Goal: Browse casually

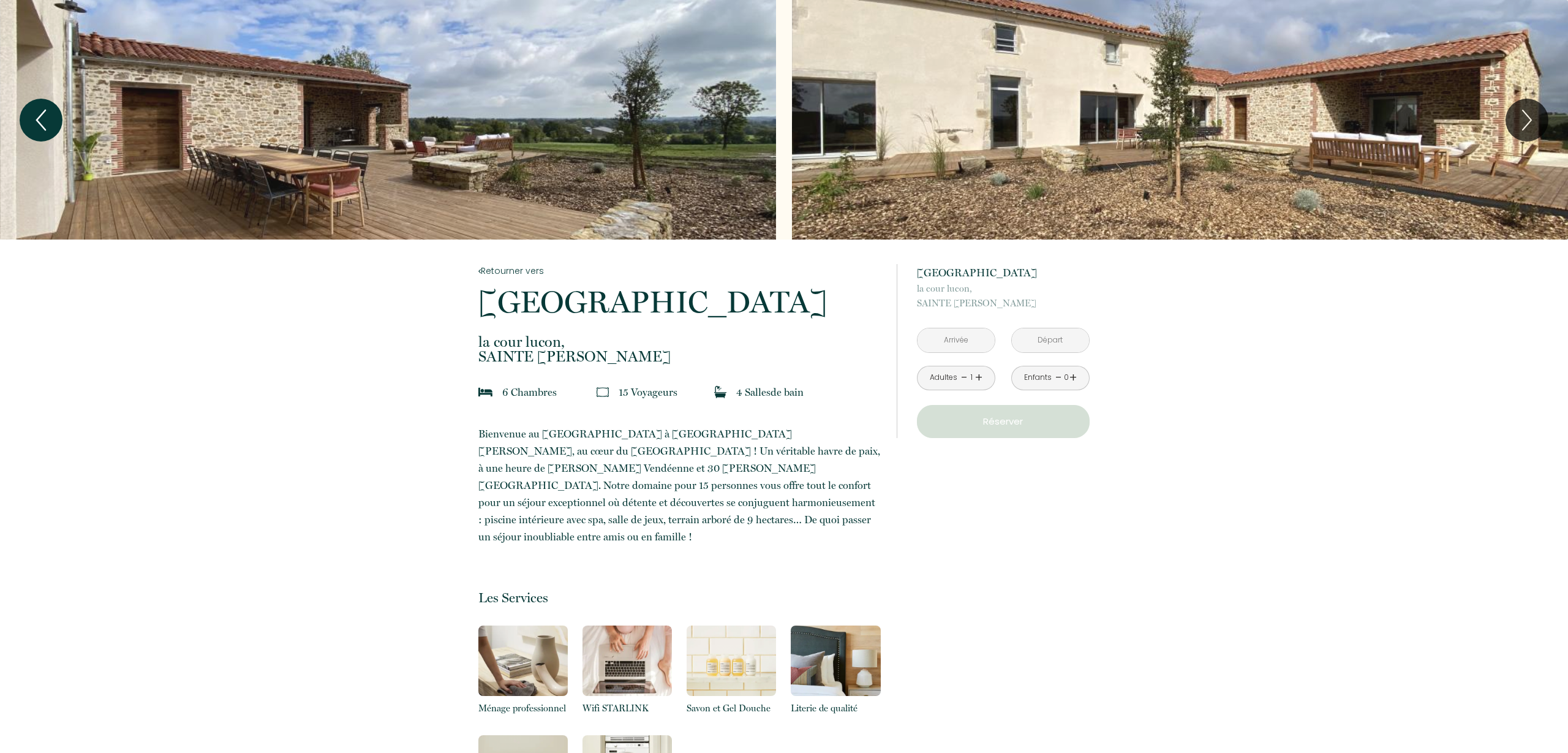
click at [50, 117] on icon "Previous" at bounding box center [41, 120] width 26 height 36
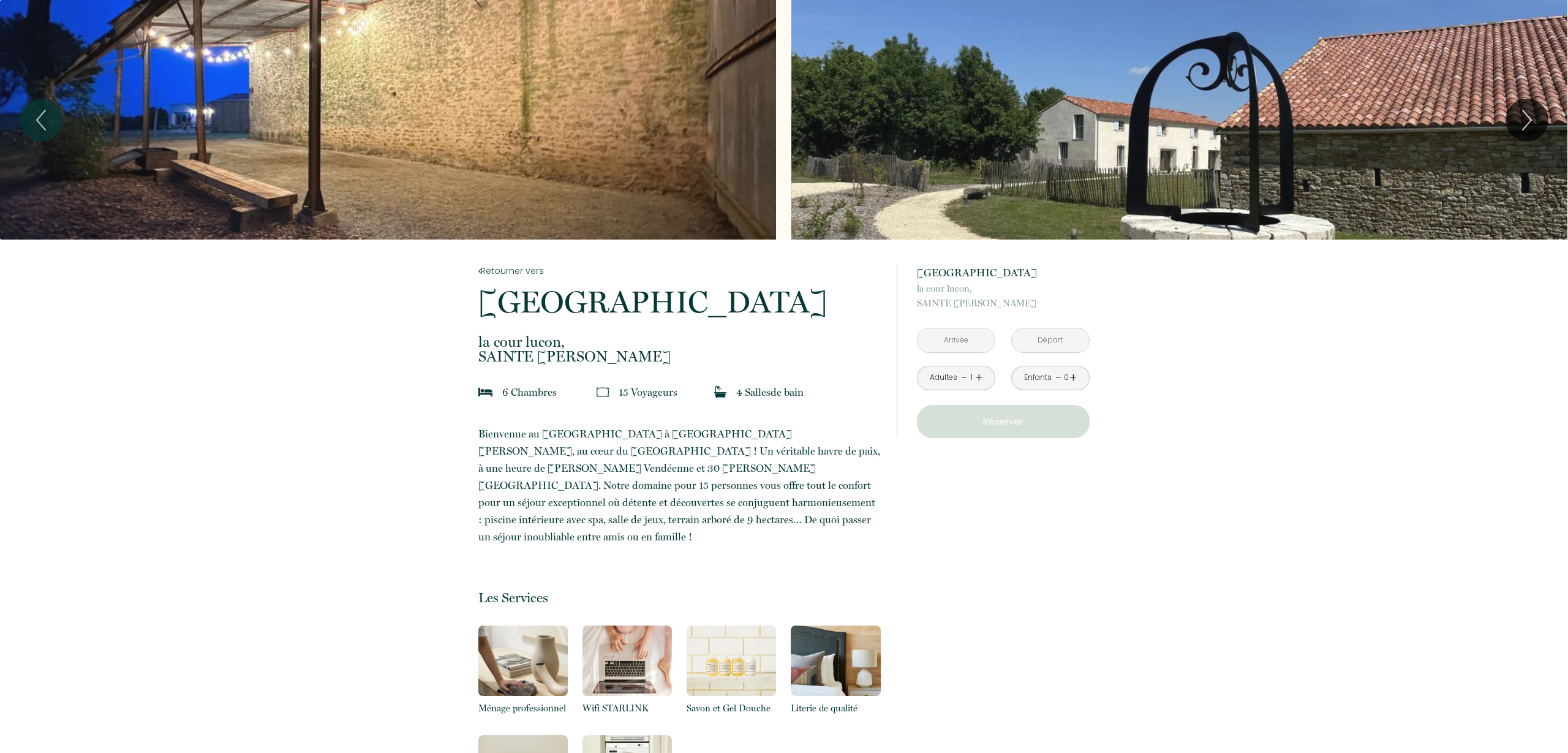
click at [904, 145] on div "Slideshow" at bounding box center [1179, 120] width 776 height 240
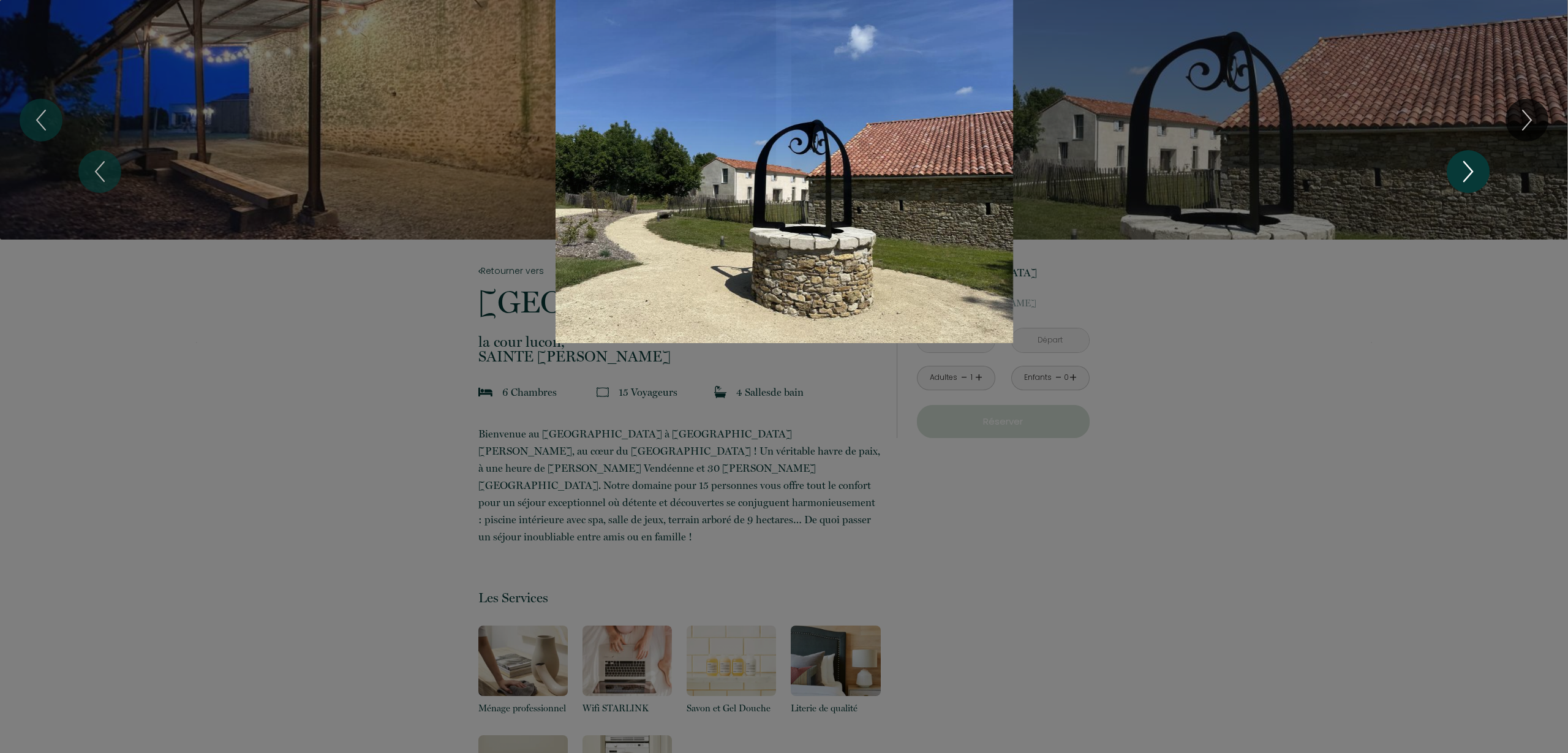
click at [1471, 172] on icon "Next" at bounding box center [1468, 172] width 8 height 20
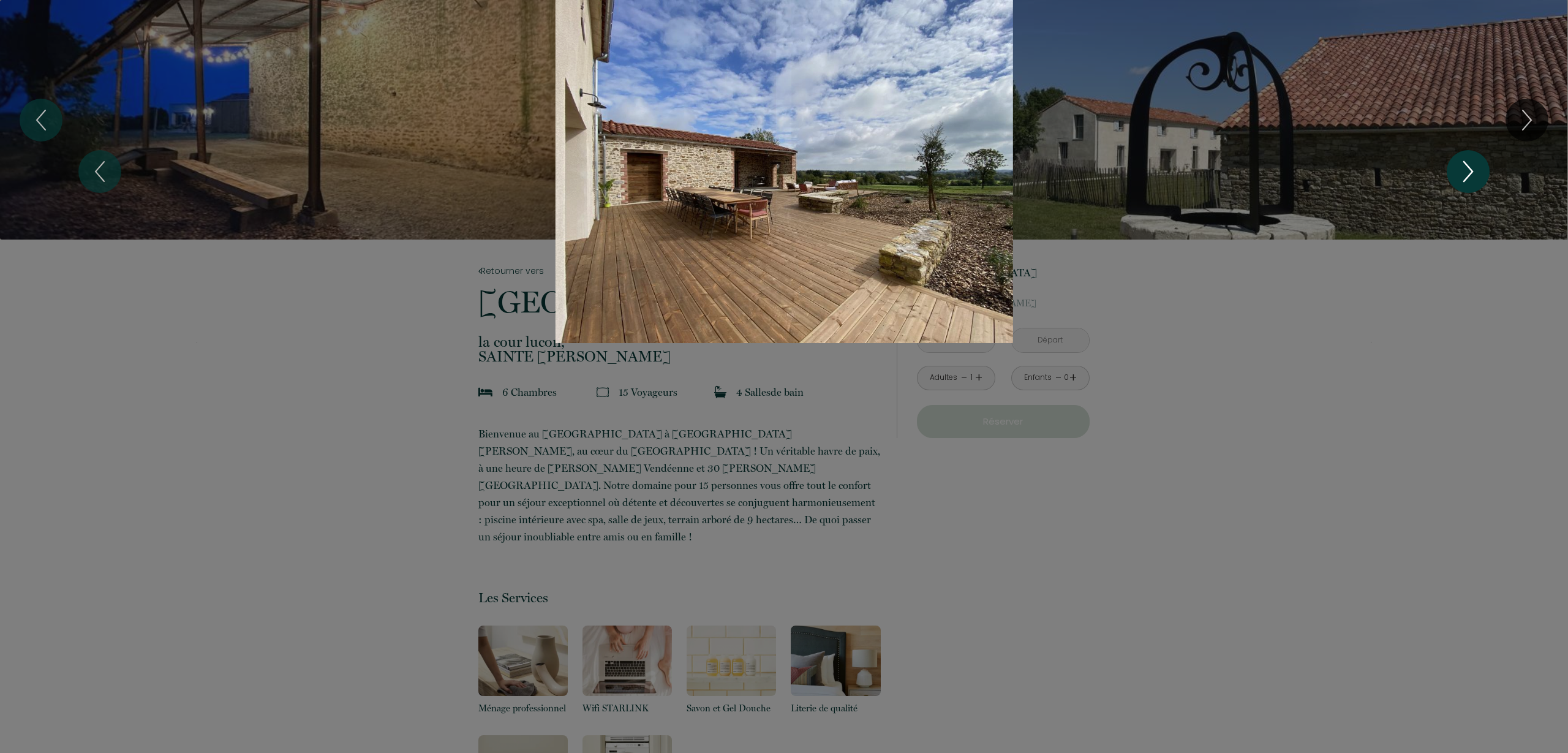
click at [1471, 172] on icon "Next" at bounding box center [1468, 172] width 8 height 20
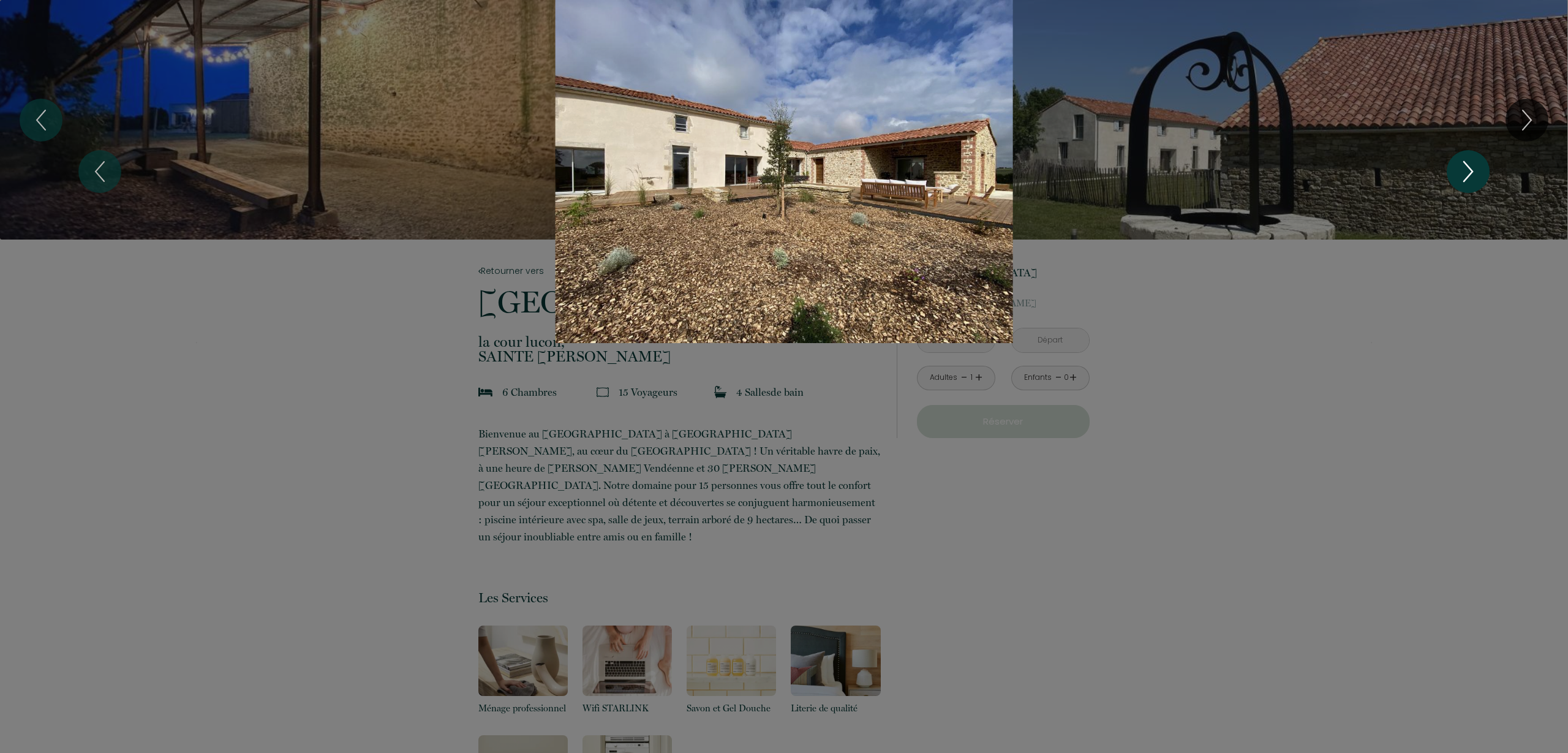
click at [1471, 172] on icon "Next" at bounding box center [1468, 172] width 8 height 20
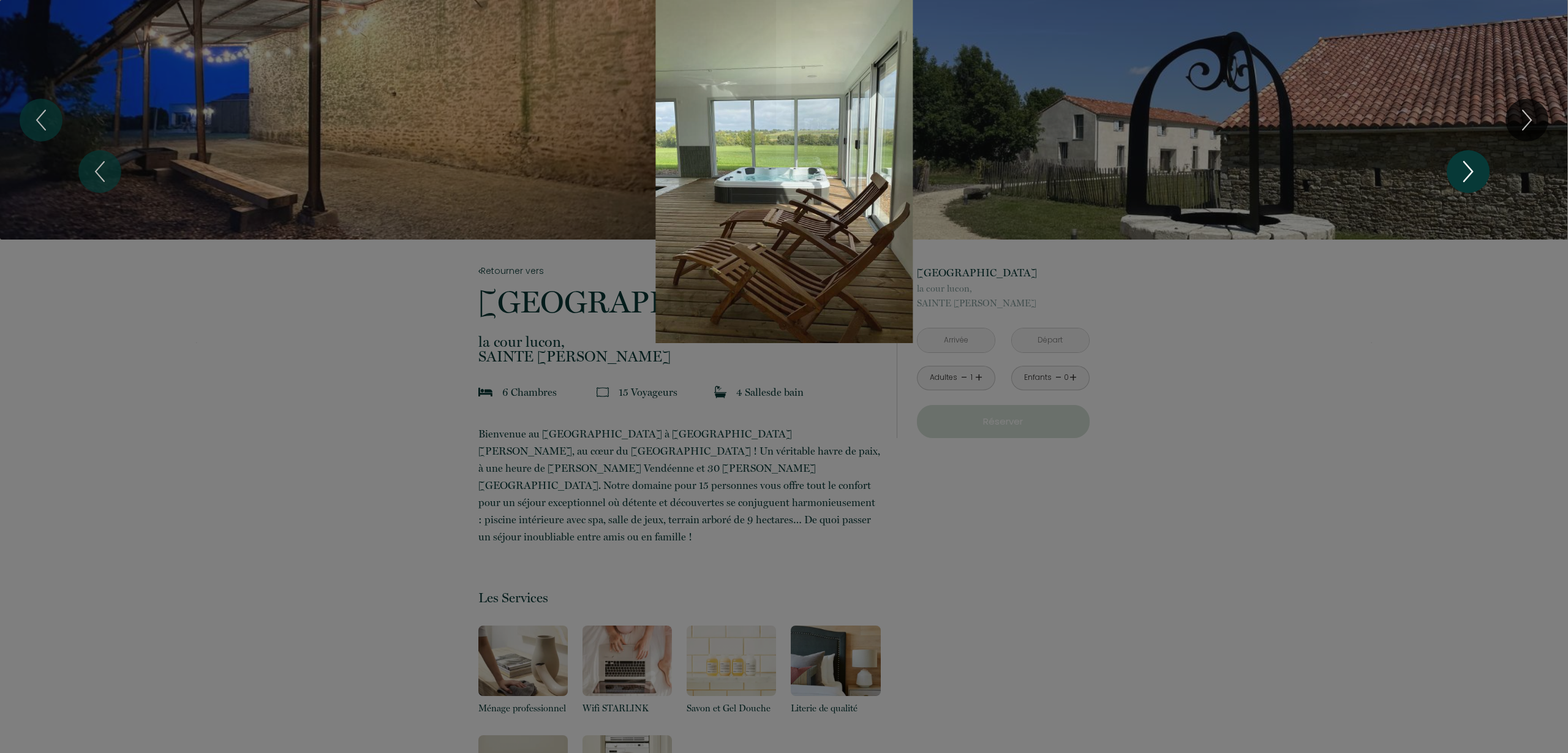
click at [1471, 172] on icon "Next" at bounding box center [1468, 172] width 8 height 20
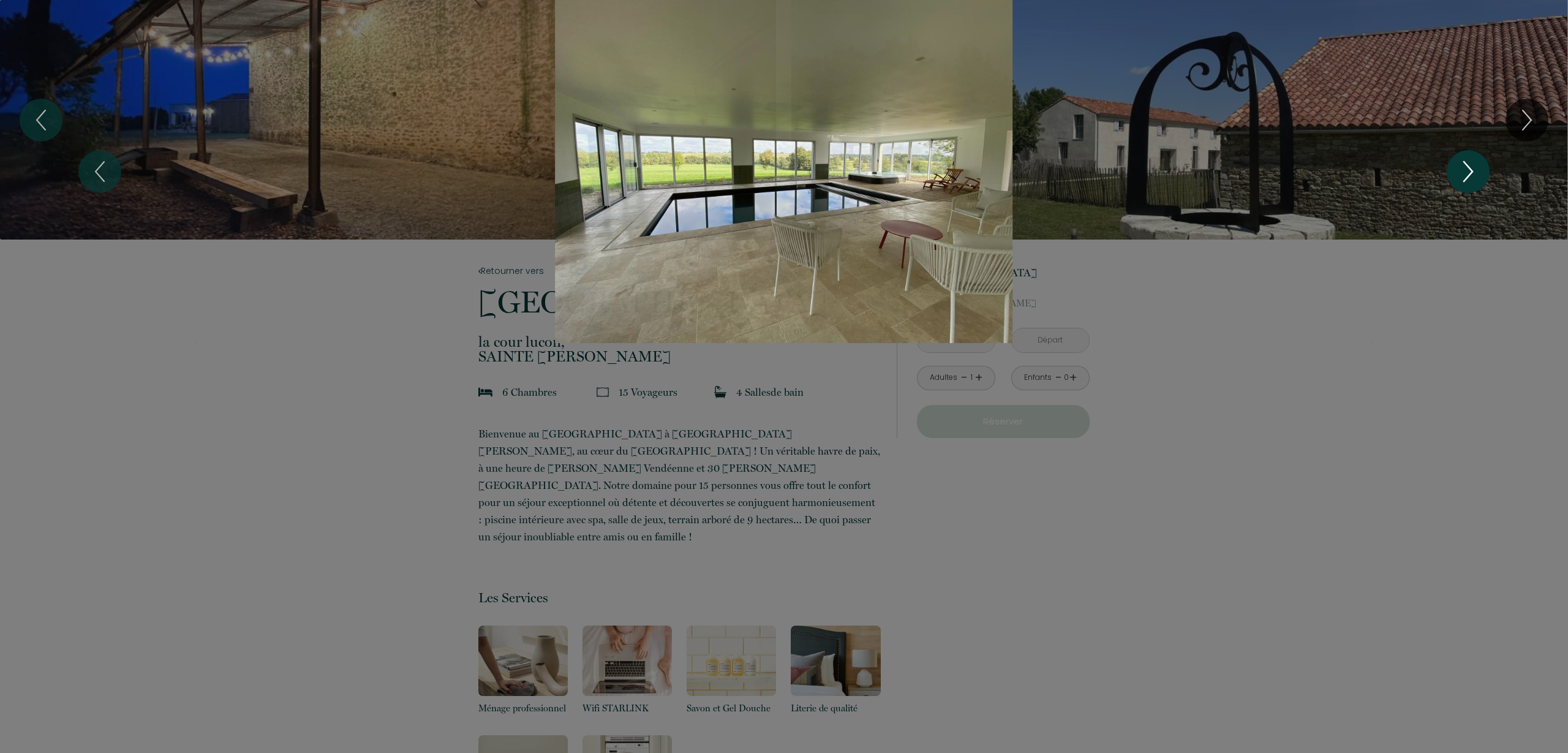
click at [1471, 172] on icon "Next" at bounding box center [1468, 172] width 8 height 20
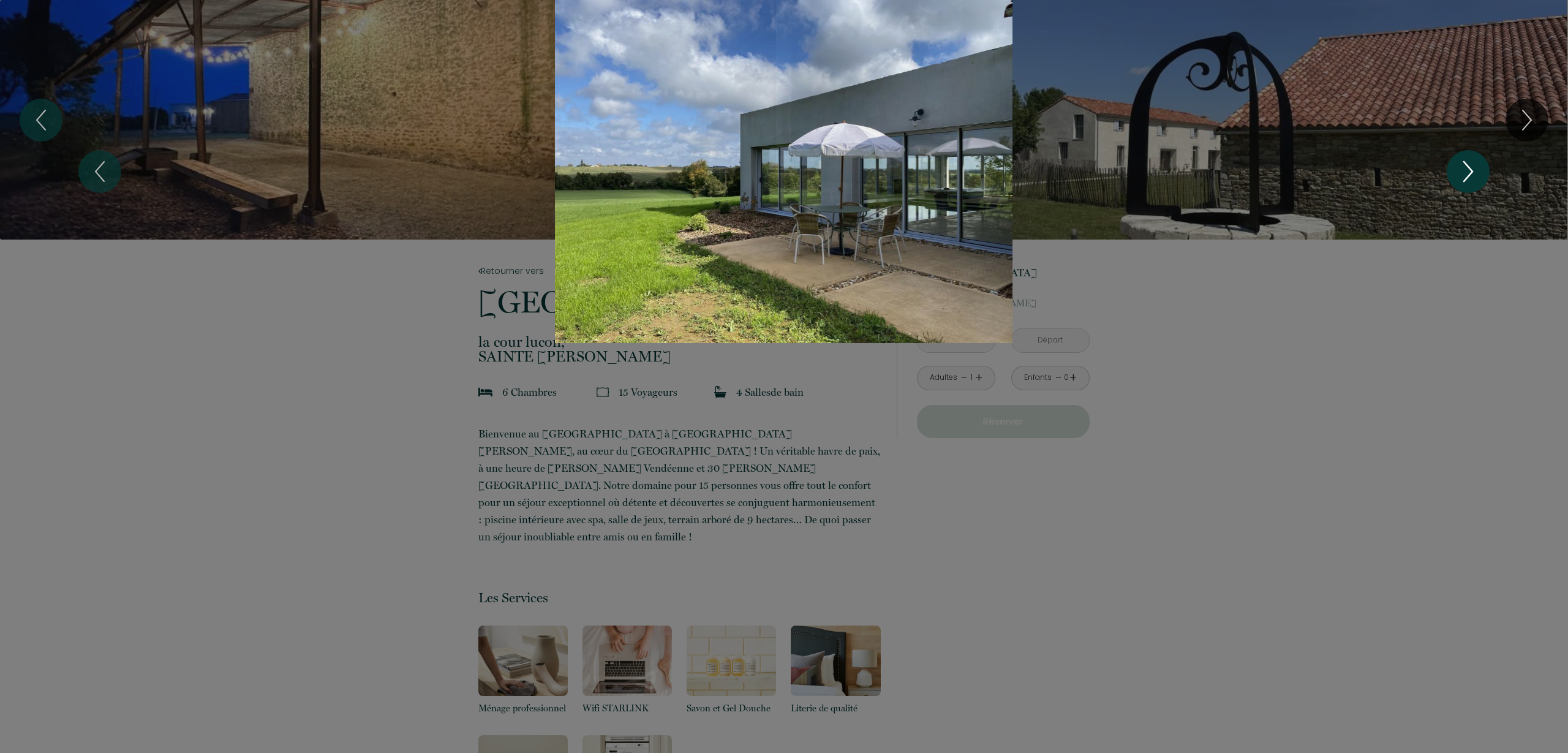
click at [1457, 170] on icon "Next" at bounding box center [1468, 172] width 26 height 36
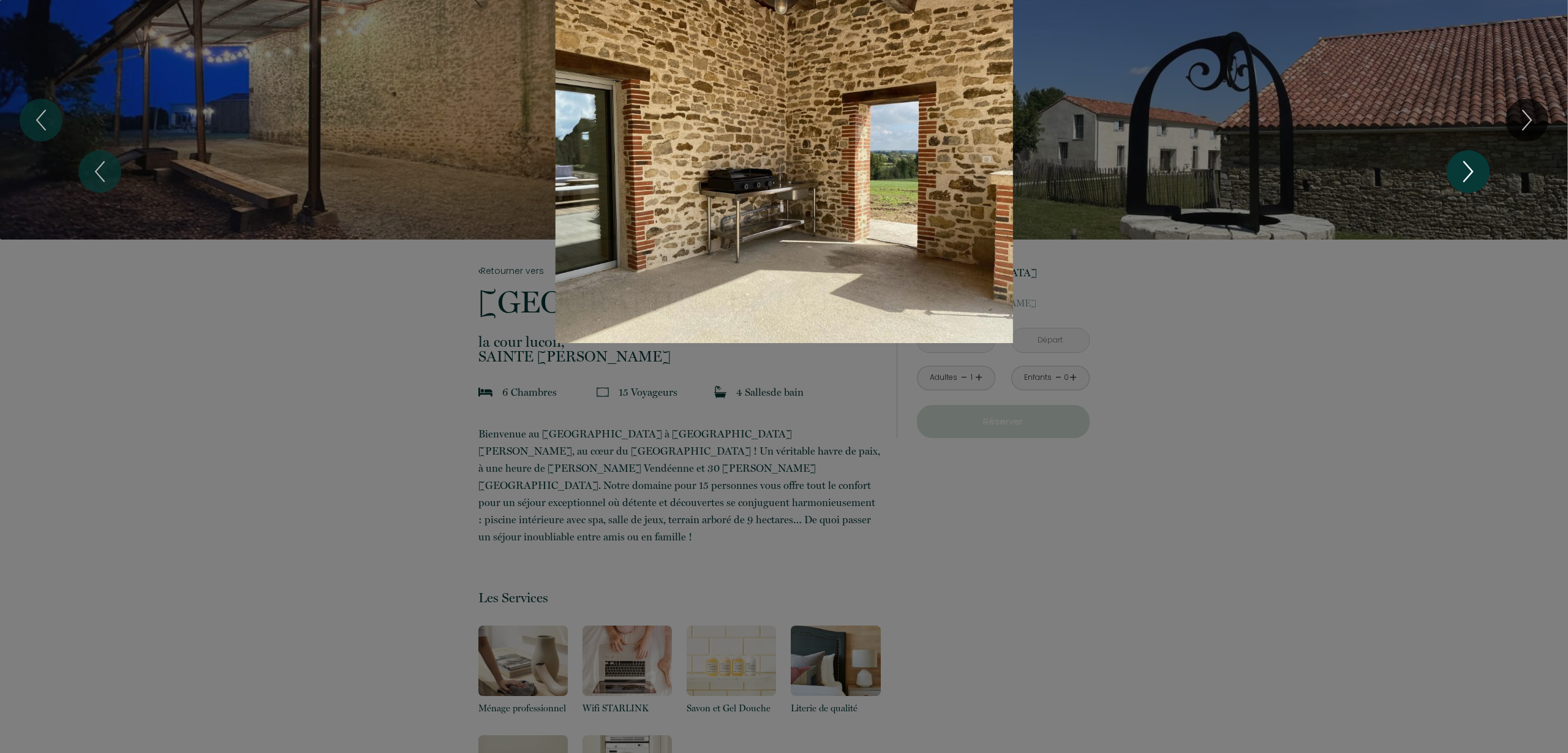
click at [1457, 170] on icon "Next" at bounding box center [1468, 172] width 26 height 36
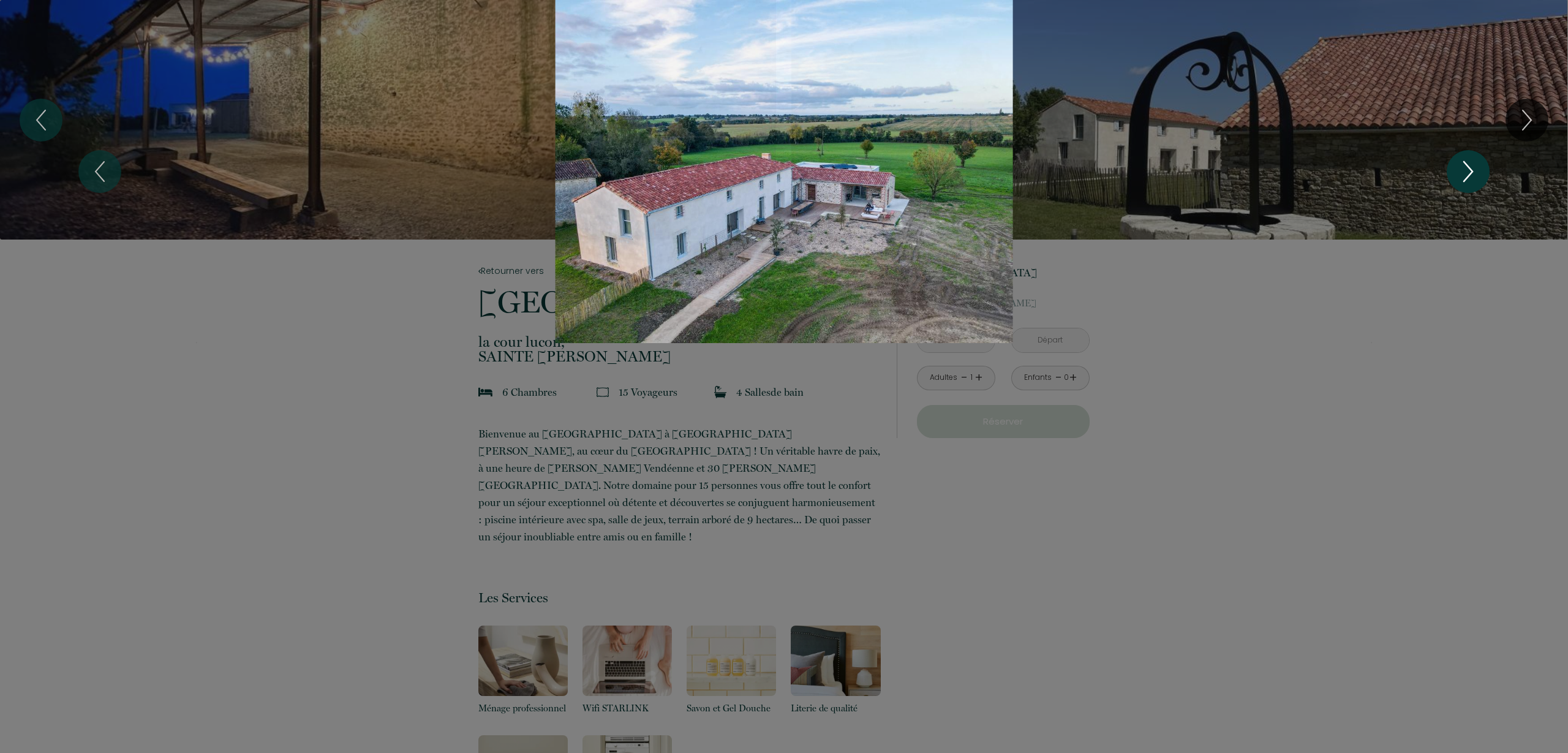
click at [1457, 170] on icon "Next" at bounding box center [1468, 172] width 26 height 36
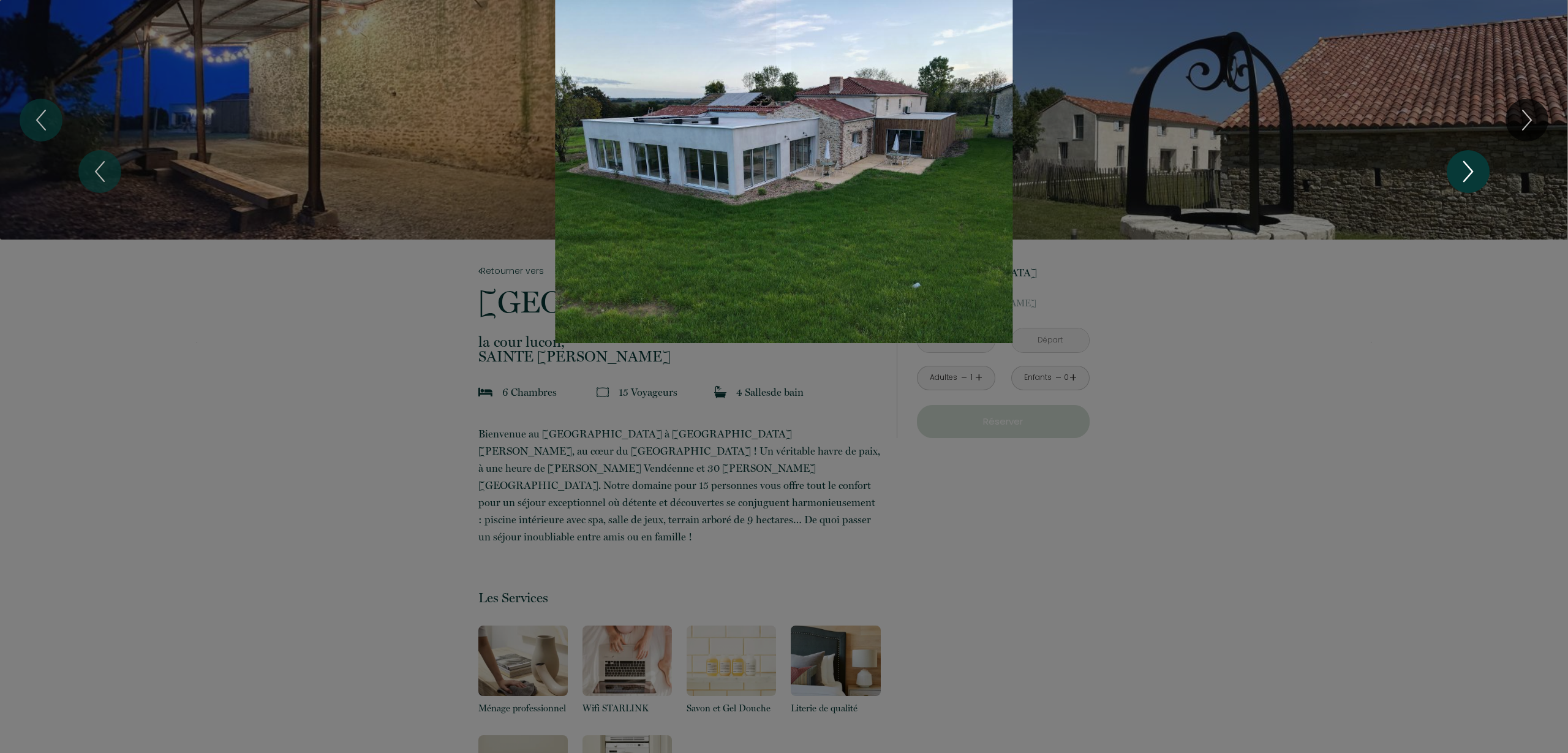
click at [1457, 170] on icon "Next" at bounding box center [1468, 172] width 26 height 36
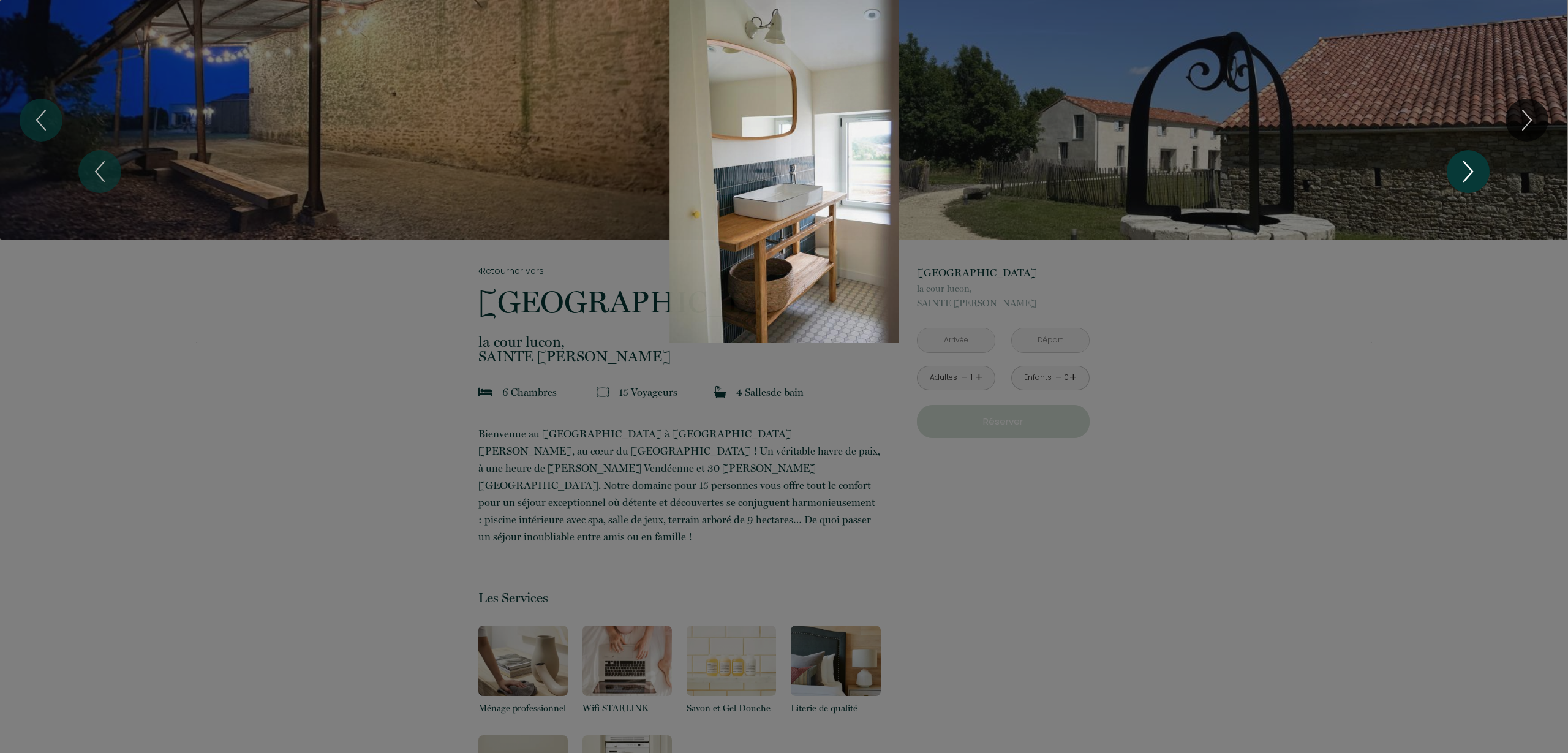
click at [1457, 170] on icon "Next" at bounding box center [1468, 172] width 26 height 36
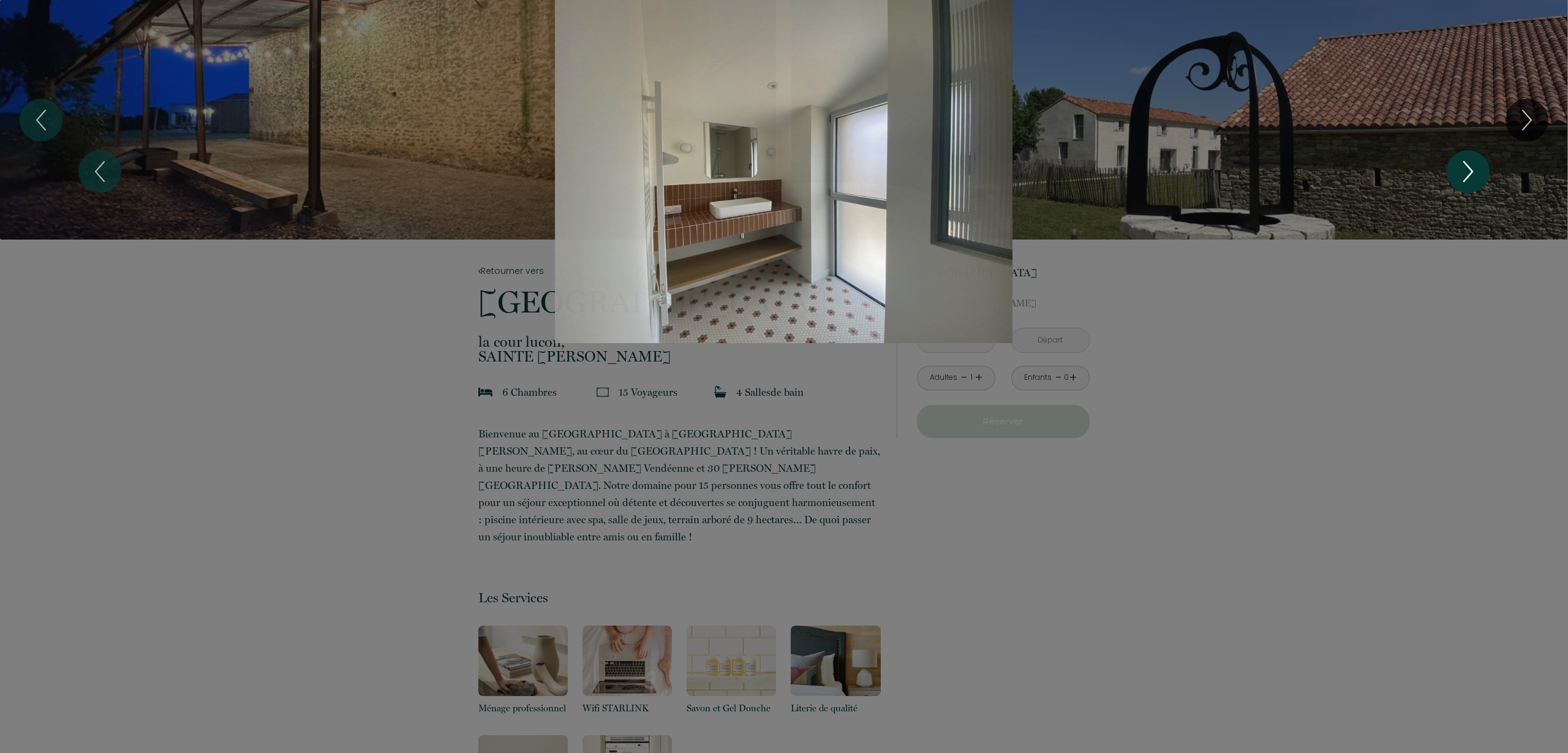
click at [1457, 170] on icon "Next" at bounding box center [1468, 172] width 26 height 36
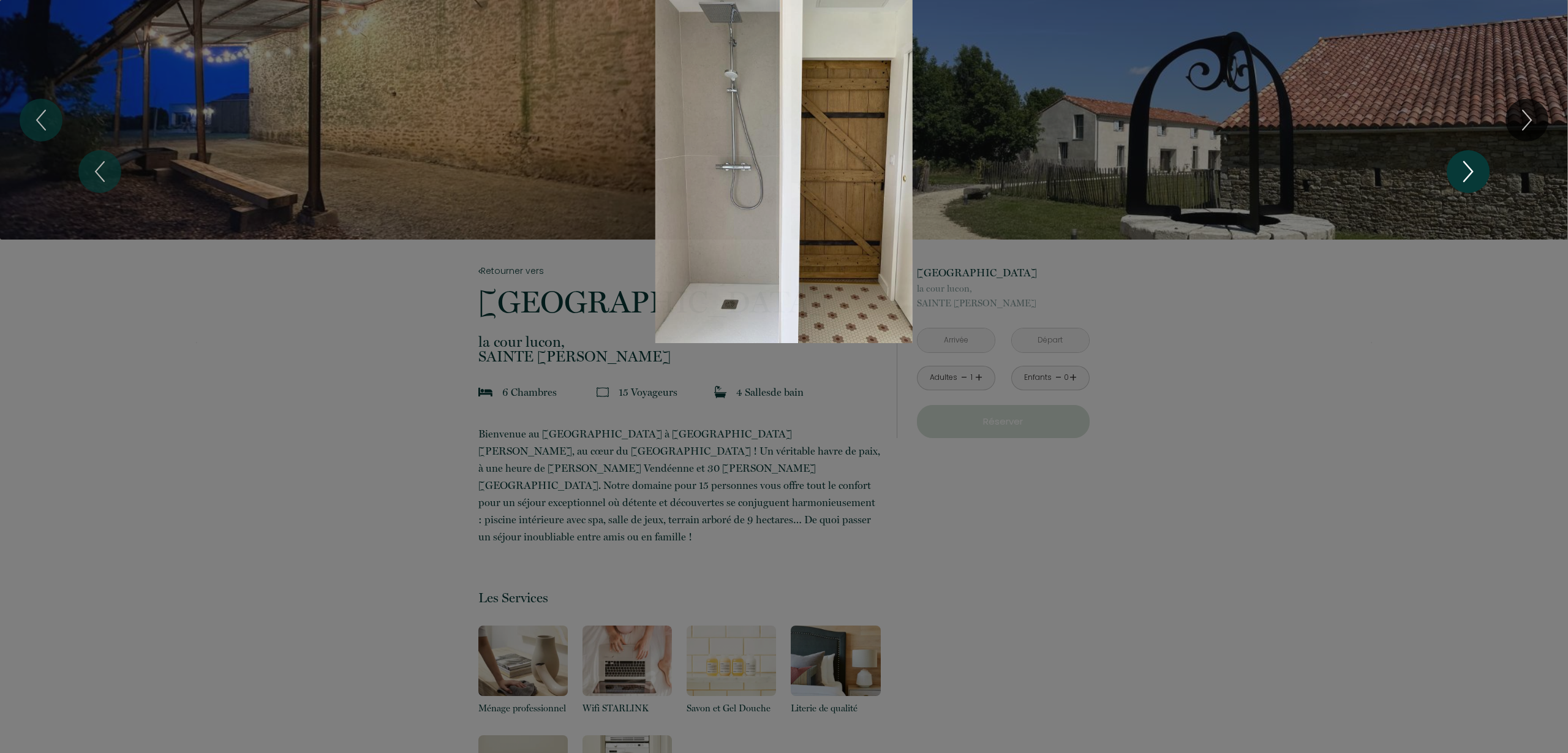
click at [1457, 170] on icon "Next" at bounding box center [1468, 172] width 26 height 36
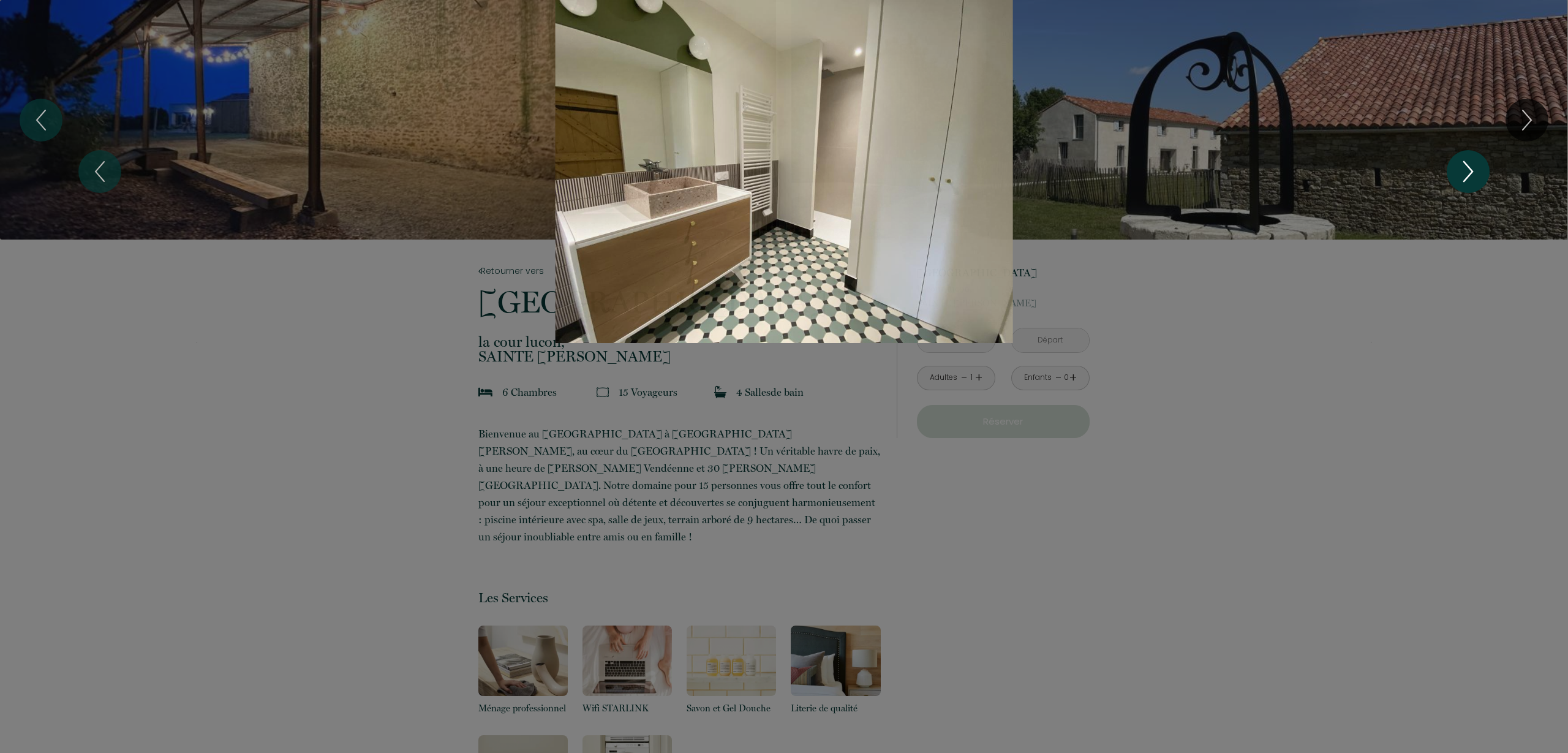
click at [1457, 170] on icon "Next" at bounding box center [1468, 172] width 26 height 36
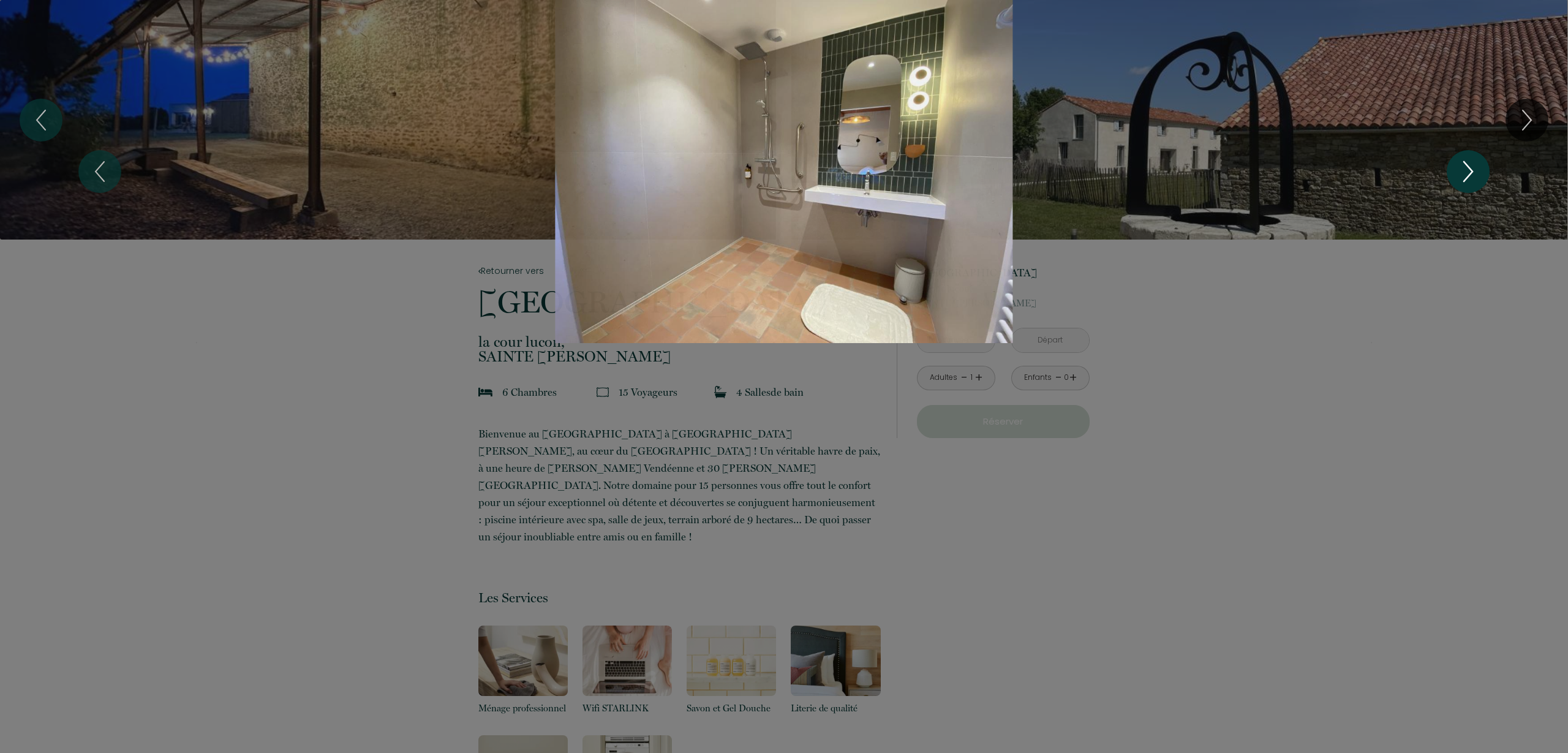
click at [1457, 170] on icon "Next" at bounding box center [1468, 172] width 26 height 36
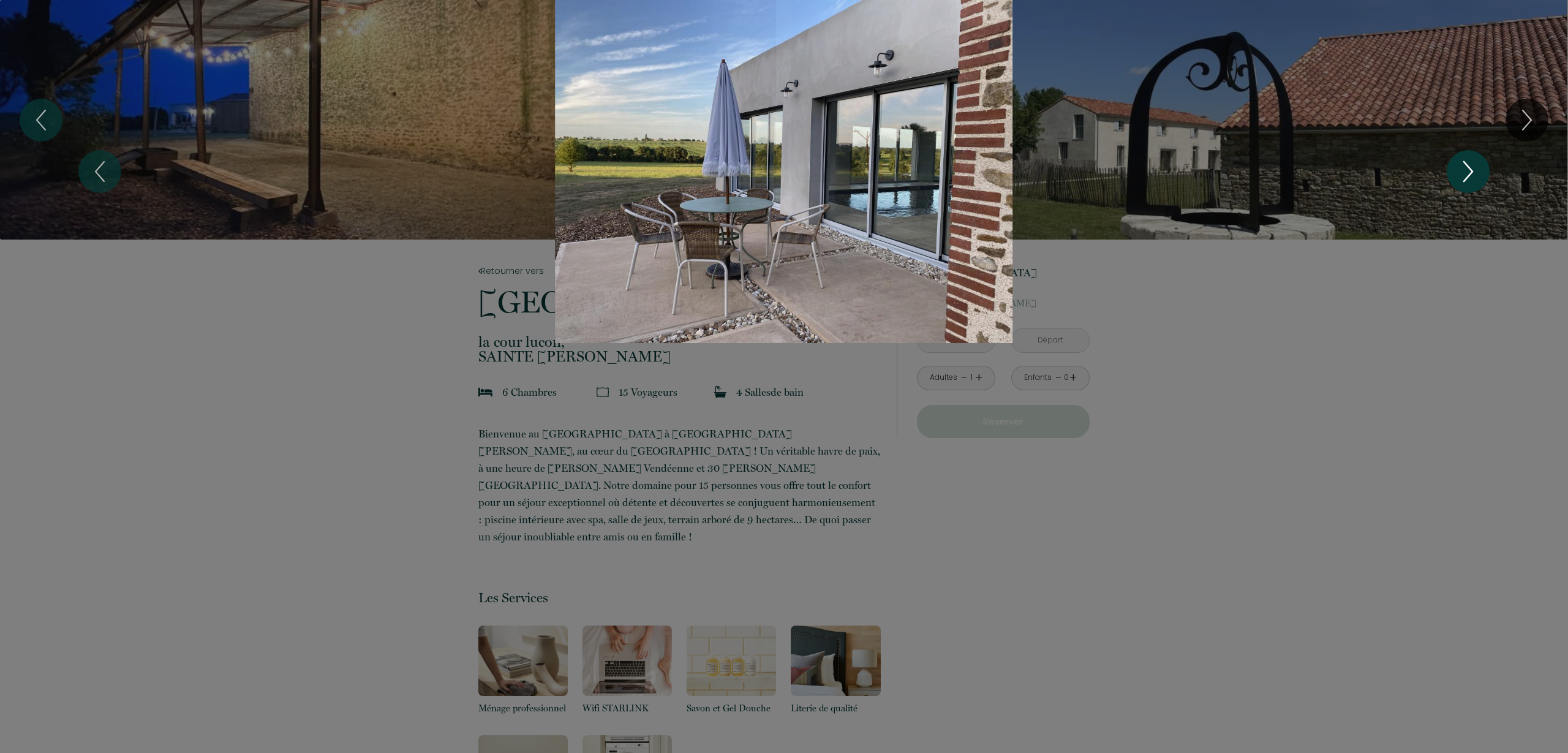
click at [1457, 170] on icon "Next" at bounding box center [1468, 172] width 26 height 36
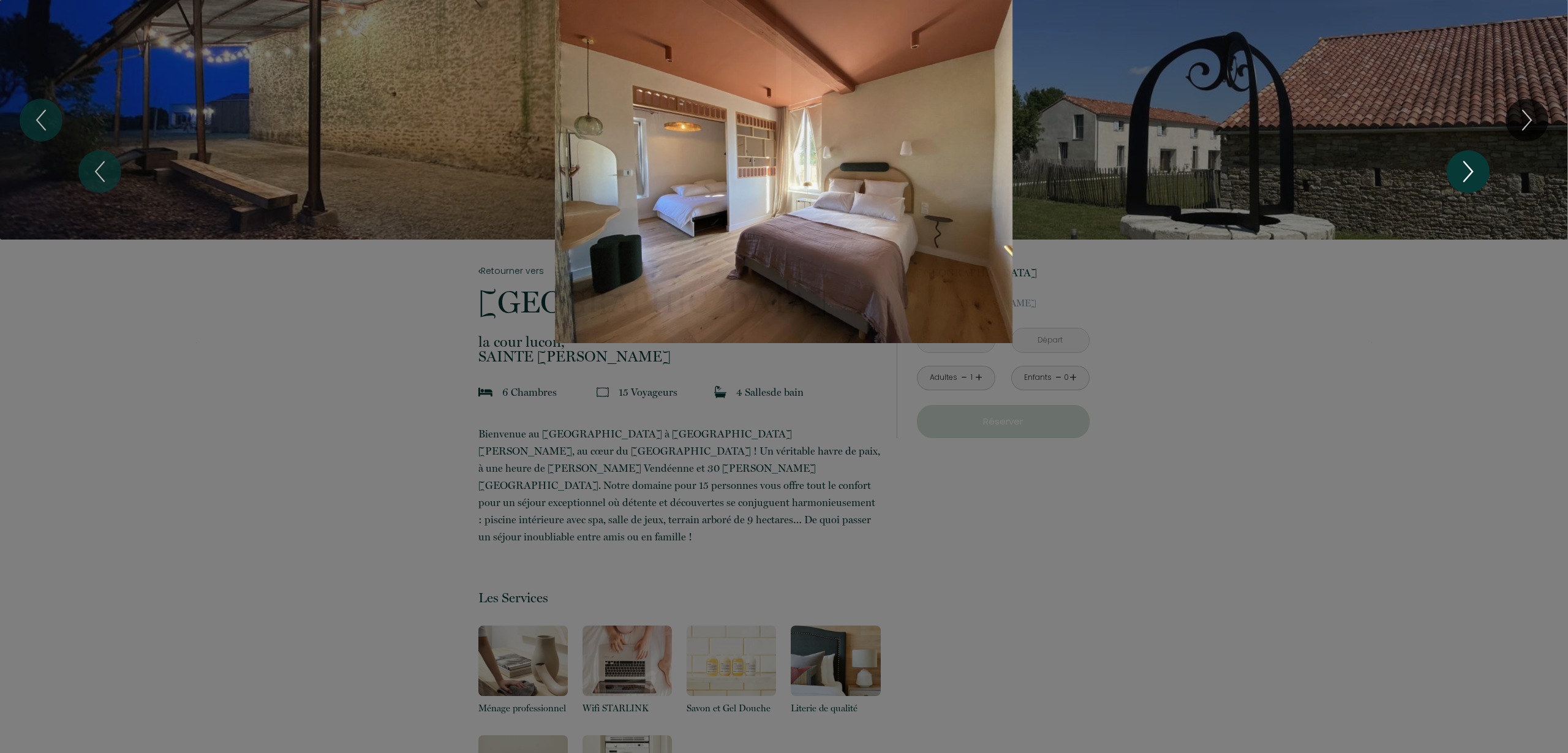
click at [1457, 170] on icon "Next" at bounding box center [1468, 172] width 26 height 36
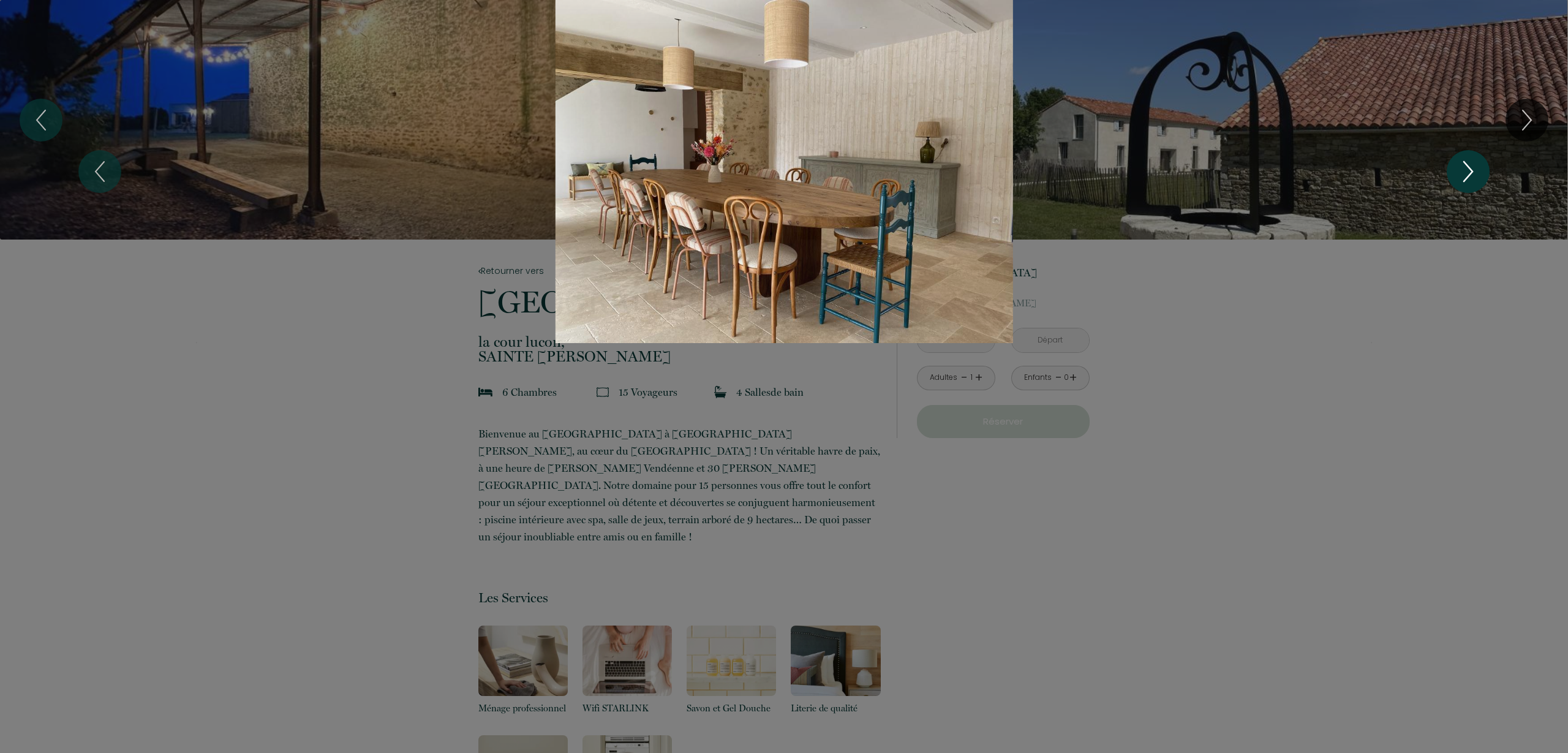
click at [1457, 170] on icon "Next" at bounding box center [1468, 172] width 26 height 36
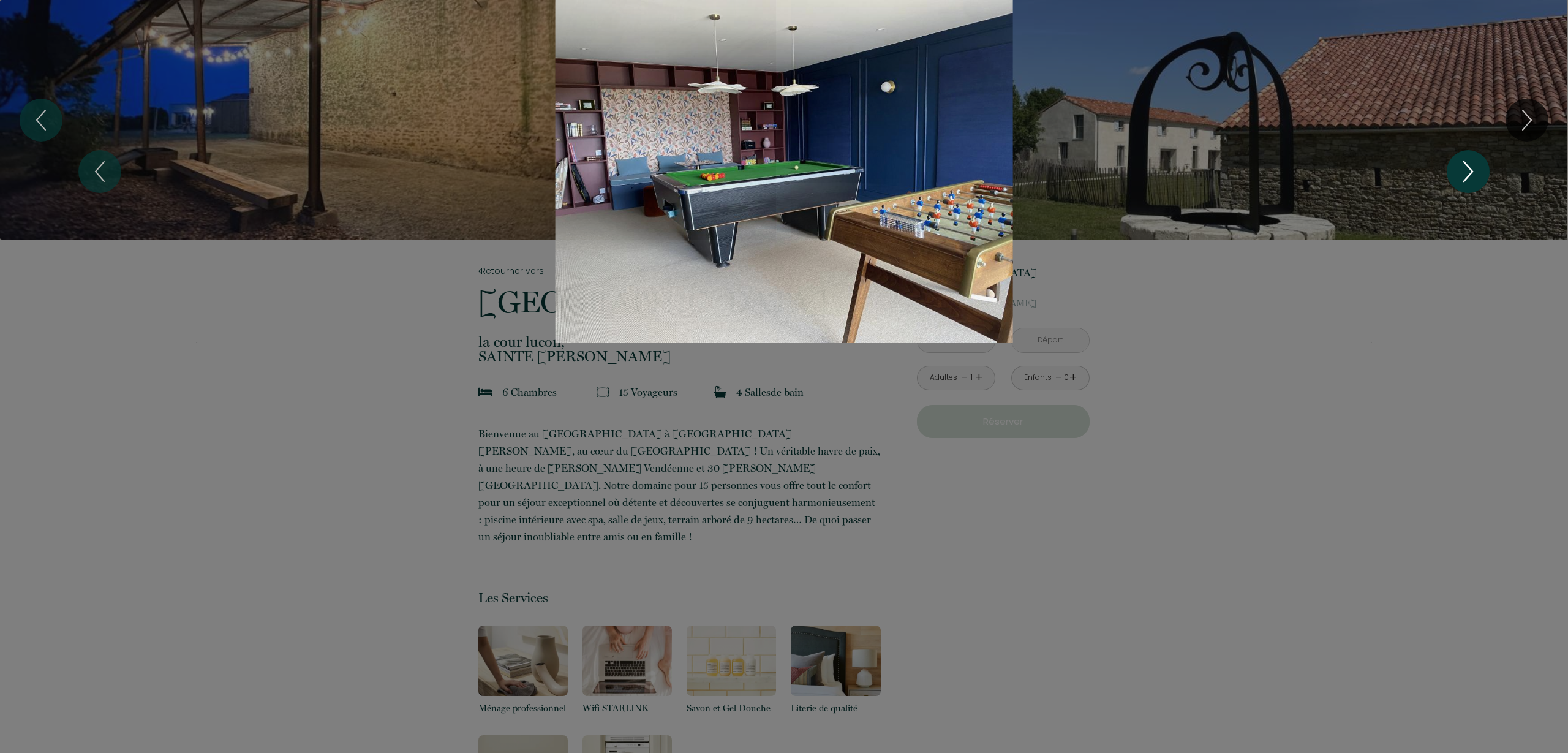
click at [1457, 170] on icon "Next" at bounding box center [1468, 172] width 26 height 36
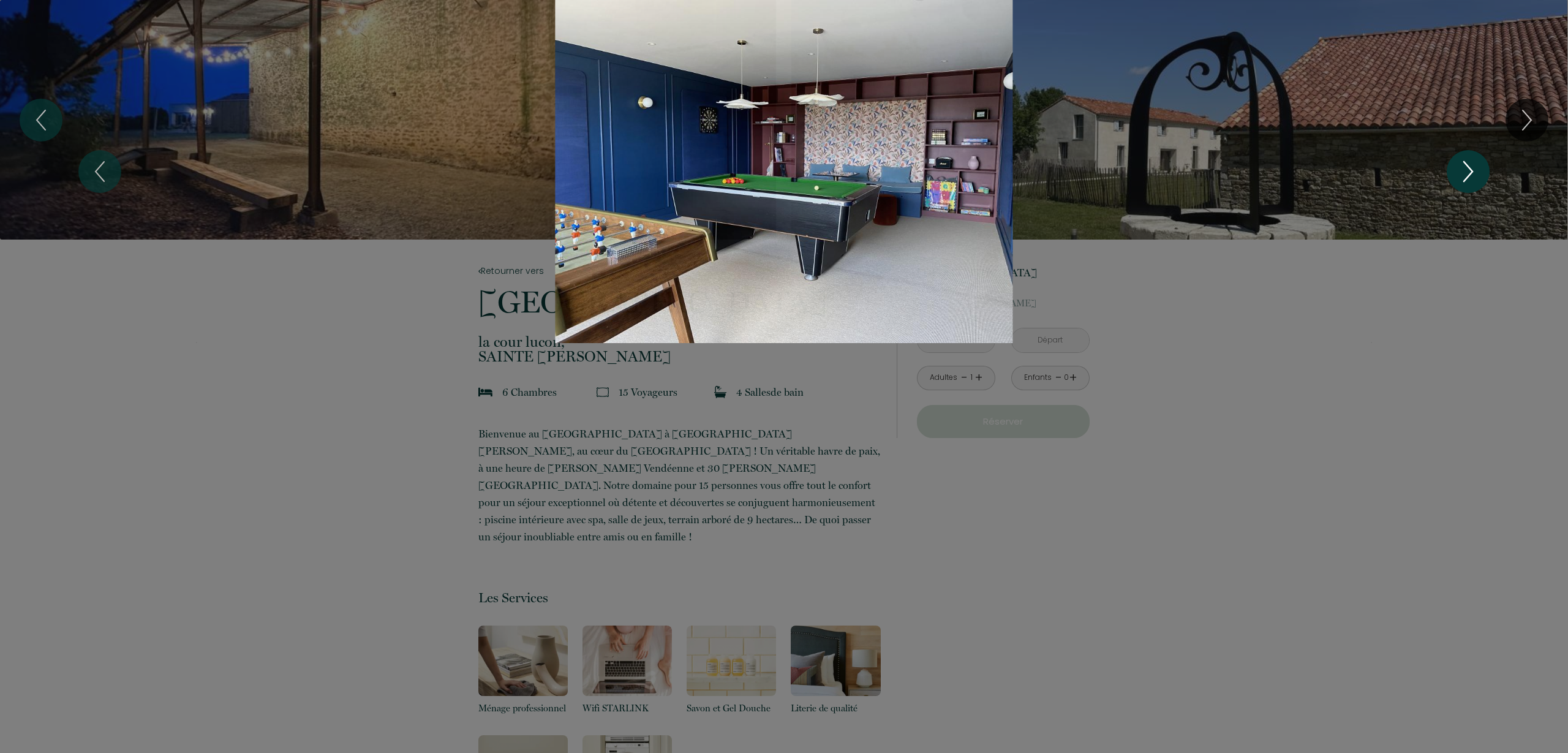
click at [1457, 170] on icon "Next" at bounding box center [1468, 172] width 26 height 36
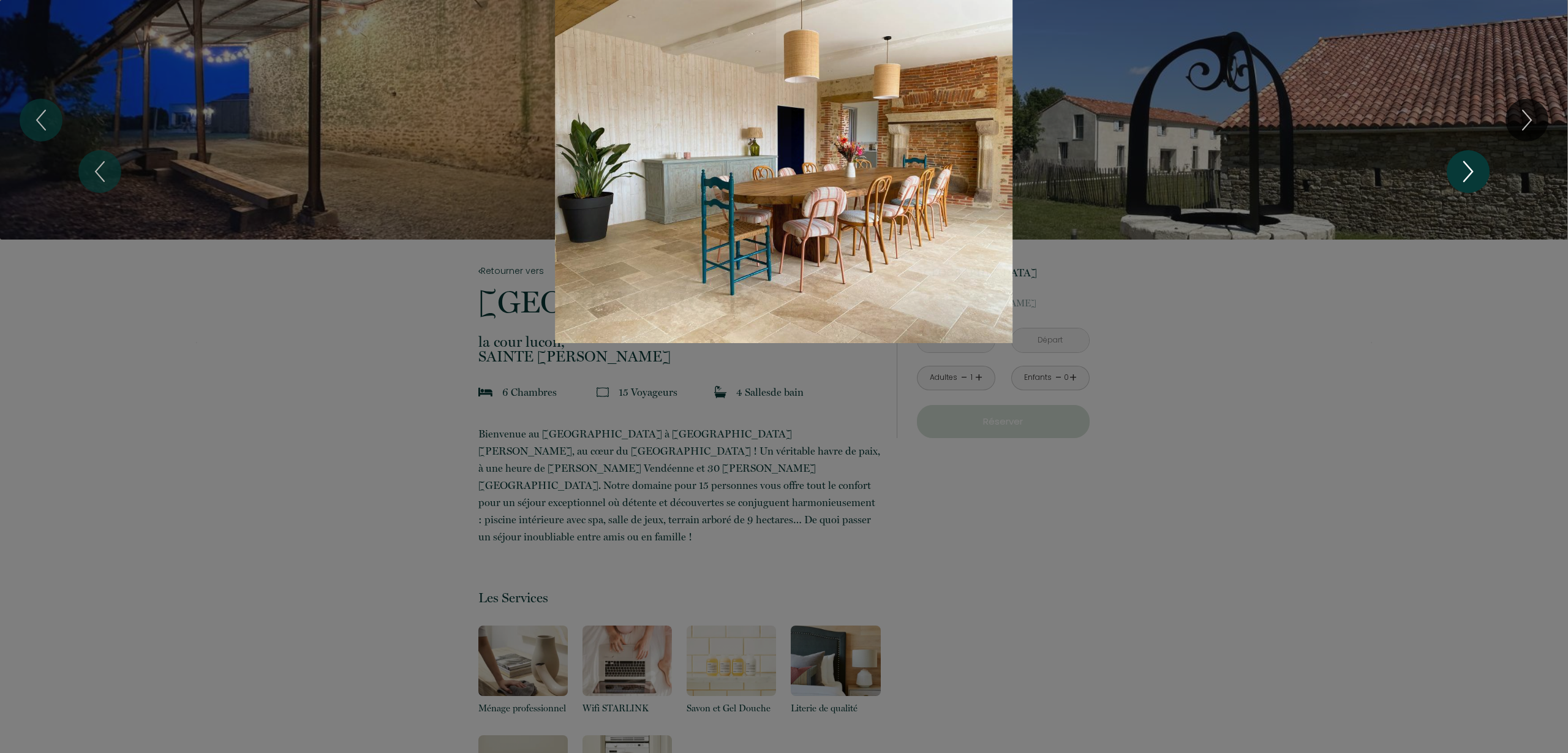
click at [1457, 170] on icon "Next" at bounding box center [1468, 172] width 26 height 36
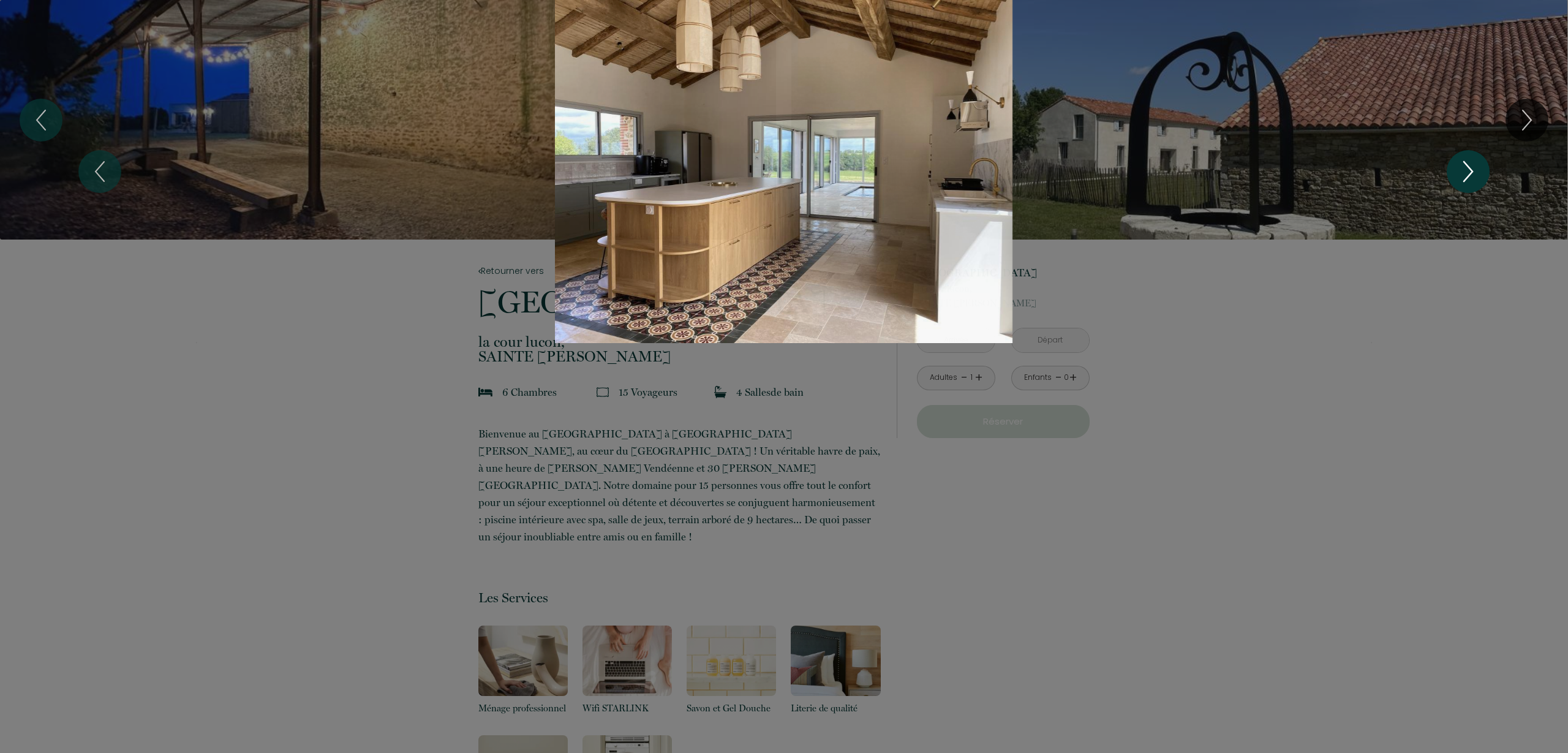
click at [1457, 170] on icon "Next" at bounding box center [1468, 172] width 26 height 36
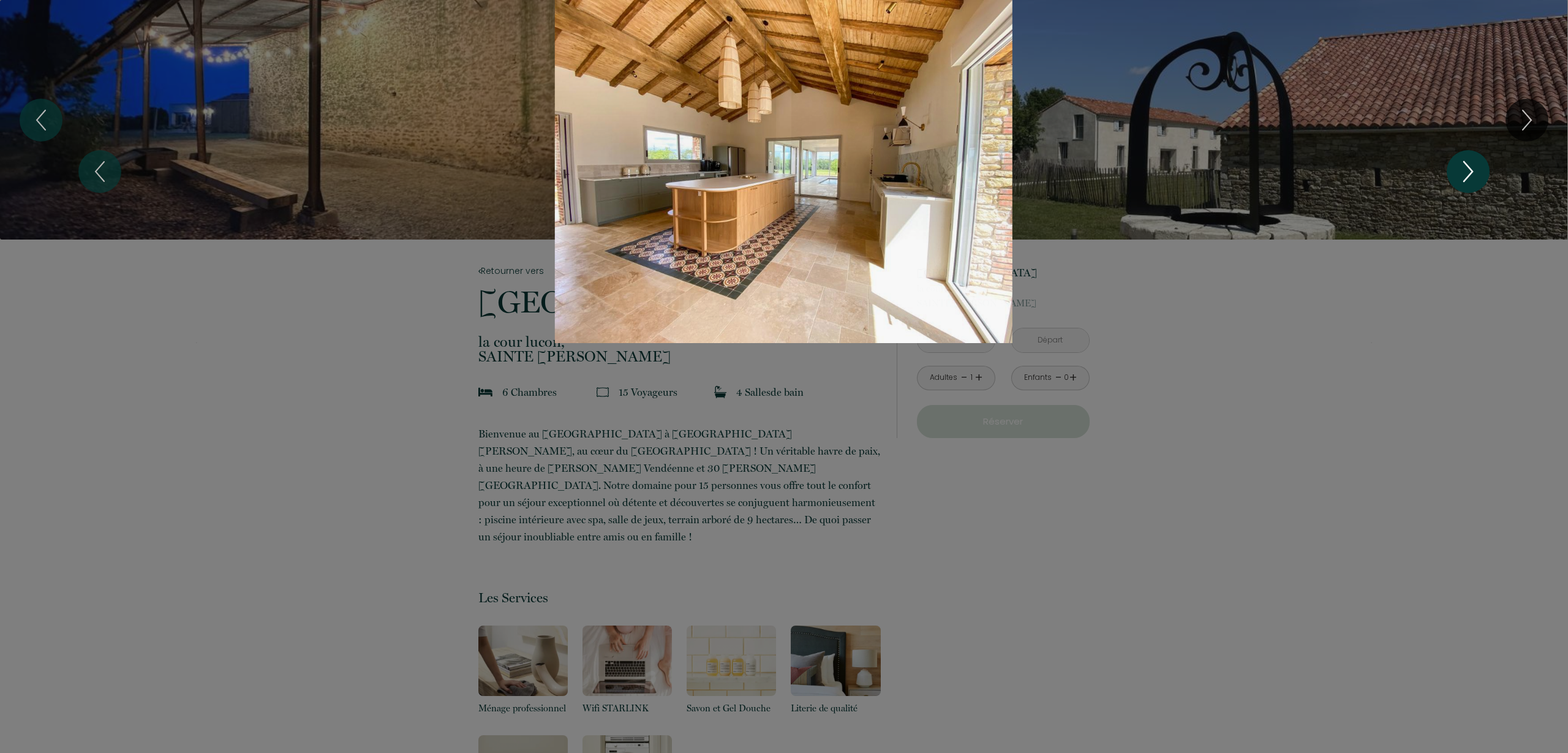
click at [1457, 170] on icon "Next" at bounding box center [1468, 172] width 26 height 36
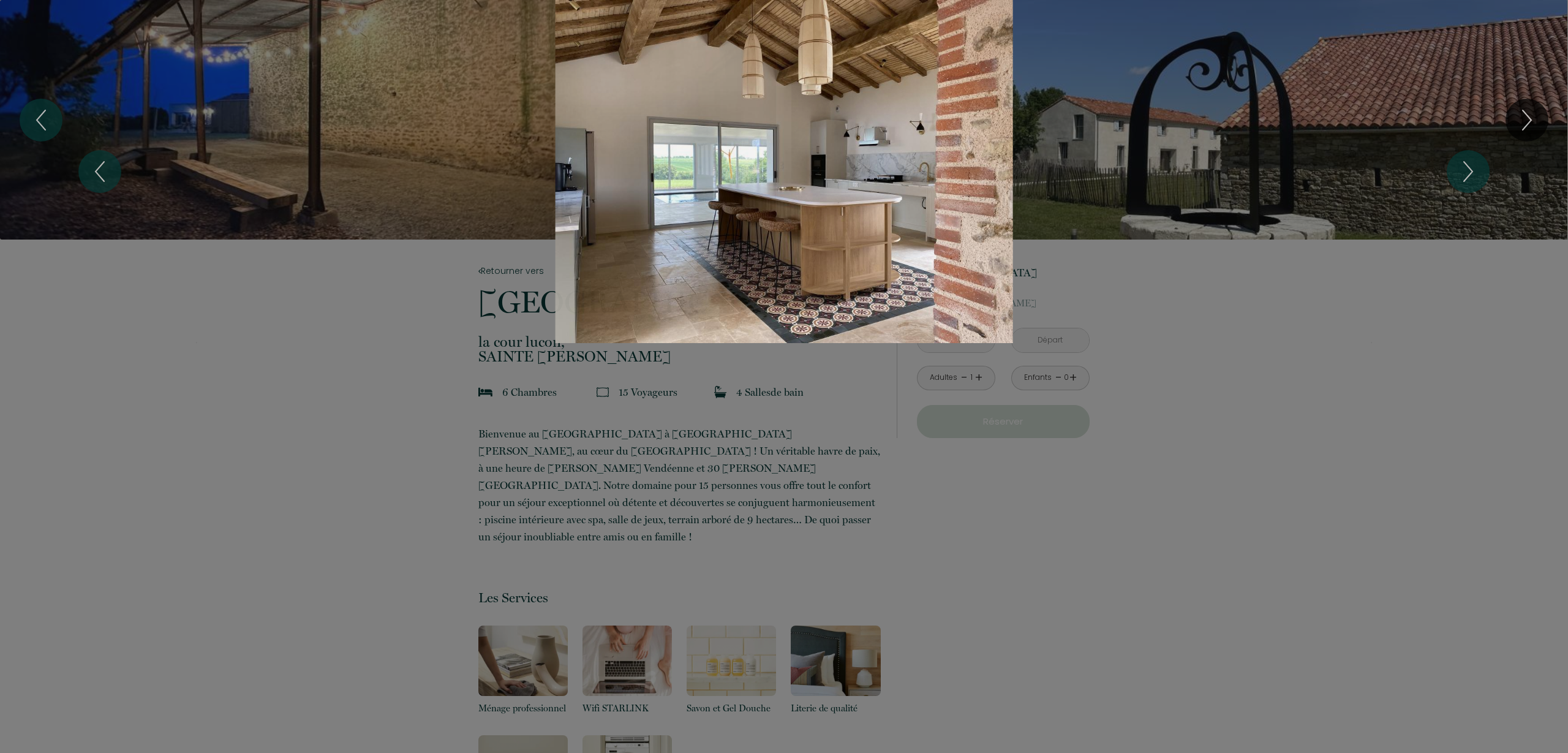
drag, startPoint x: 1323, startPoint y: 243, endPoint x: 1342, endPoint y: 217, distance: 32.2
click at [1324, 240] on div "Slideshow" at bounding box center [784, 171] width 1176 height 343
